Goal: Transaction & Acquisition: Purchase product/service

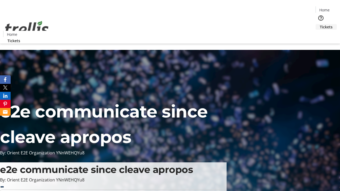
click at [320, 24] on span "Tickets" at bounding box center [326, 27] width 13 height 6
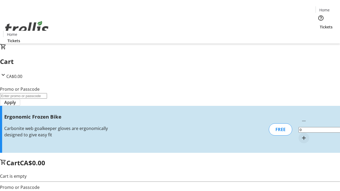
click at [301, 135] on mat-icon "Increment by one" at bounding box center [304, 138] width 6 height 6
type input "1"
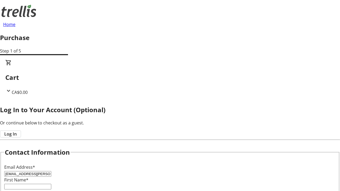
type input "[EMAIL_ADDRESS][PERSON_NAME][DOMAIN_NAME]"
type input "Baron"
type input "[PERSON_NAME]"
